Goal: Transaction & Acquisition: Download file/media

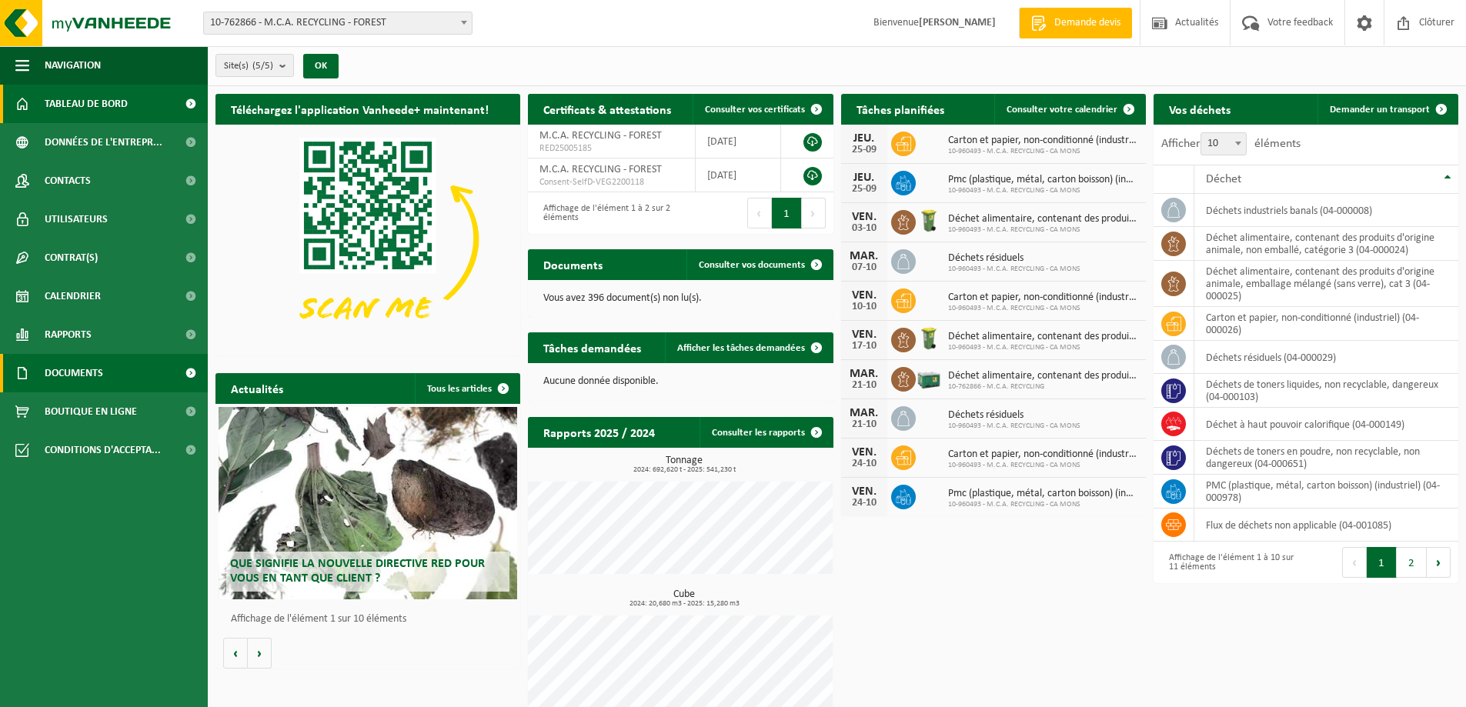
click at [57, 369] on span "Documents" at bounding box center [74, 373] width 58 height 38
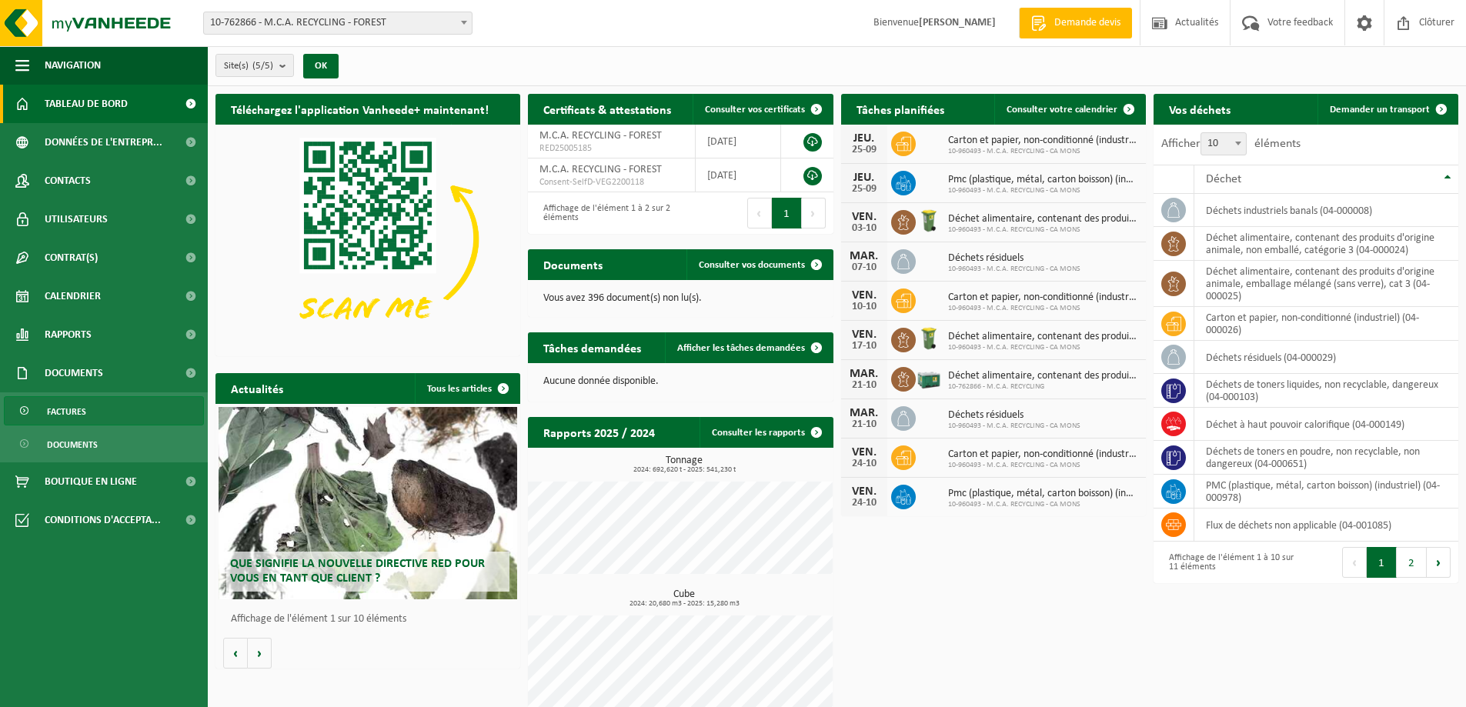
click at [54, 408] on span "Factures" at bounding box center [66, 411] width 39 height 29
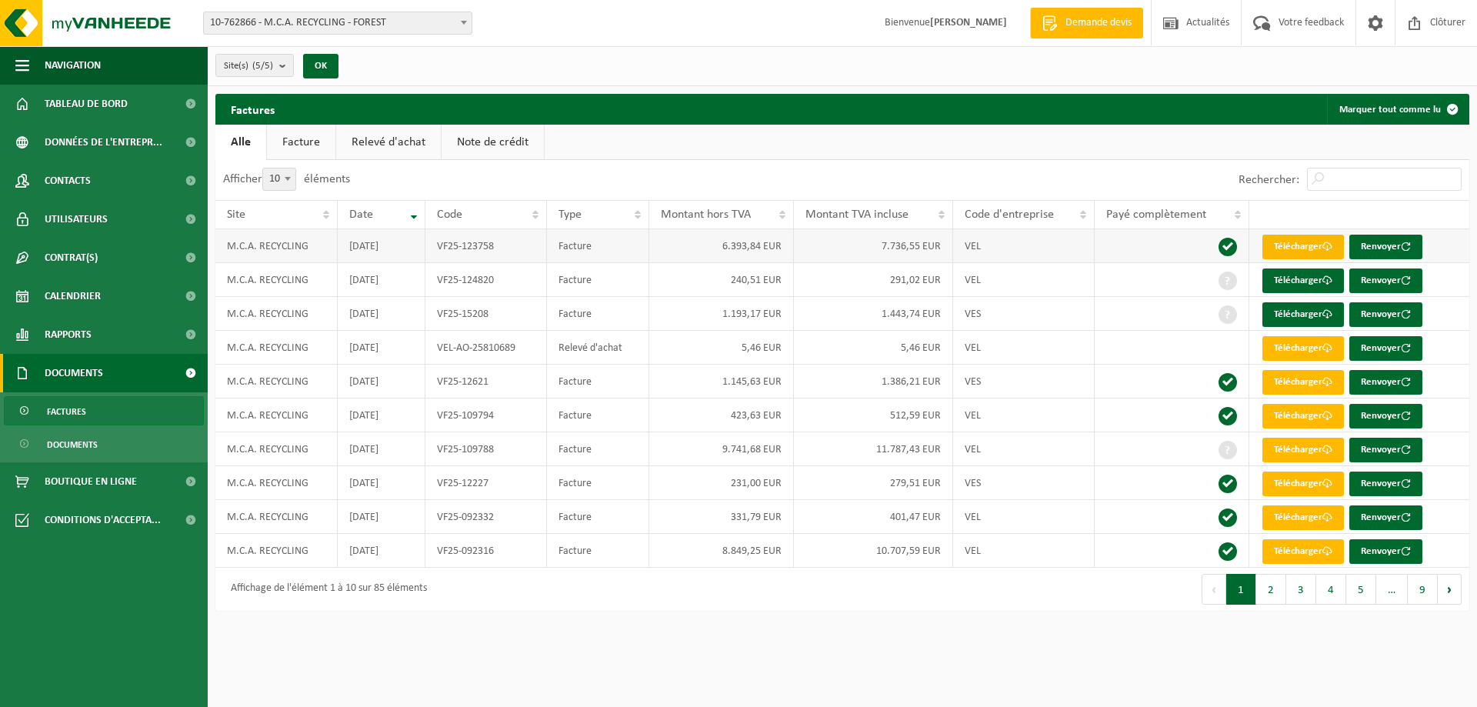
click at [1306, 243] on link "Télécharger" at bounding box center [1303, 247] width 82 height 25
click at [464, 141] on link "Note de crédit" at bounding box center [493, 142] width 102 height 35
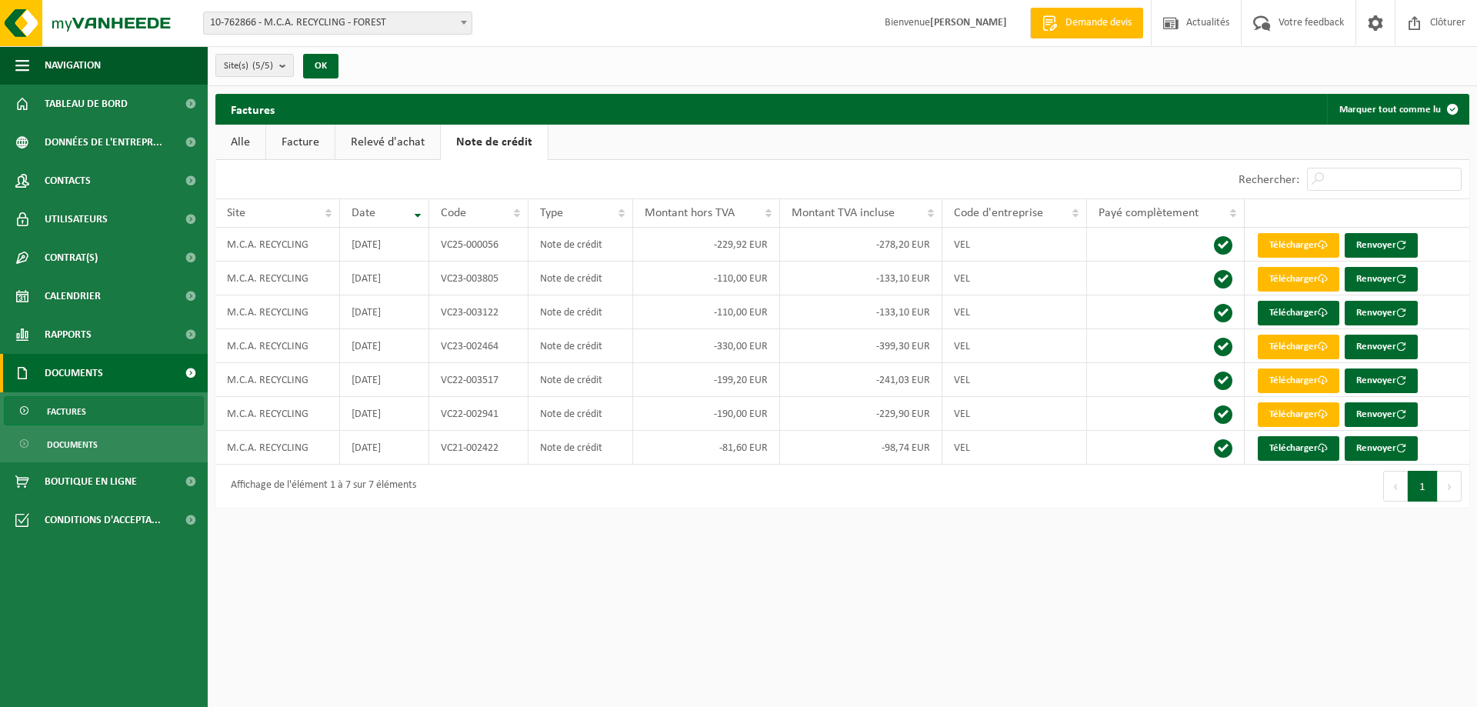
click at [84, 416] on span "Factures" at bounding box center [66, 411] width 39 height 29
